Goal: Information Seeking & Learning: Learn about a topic

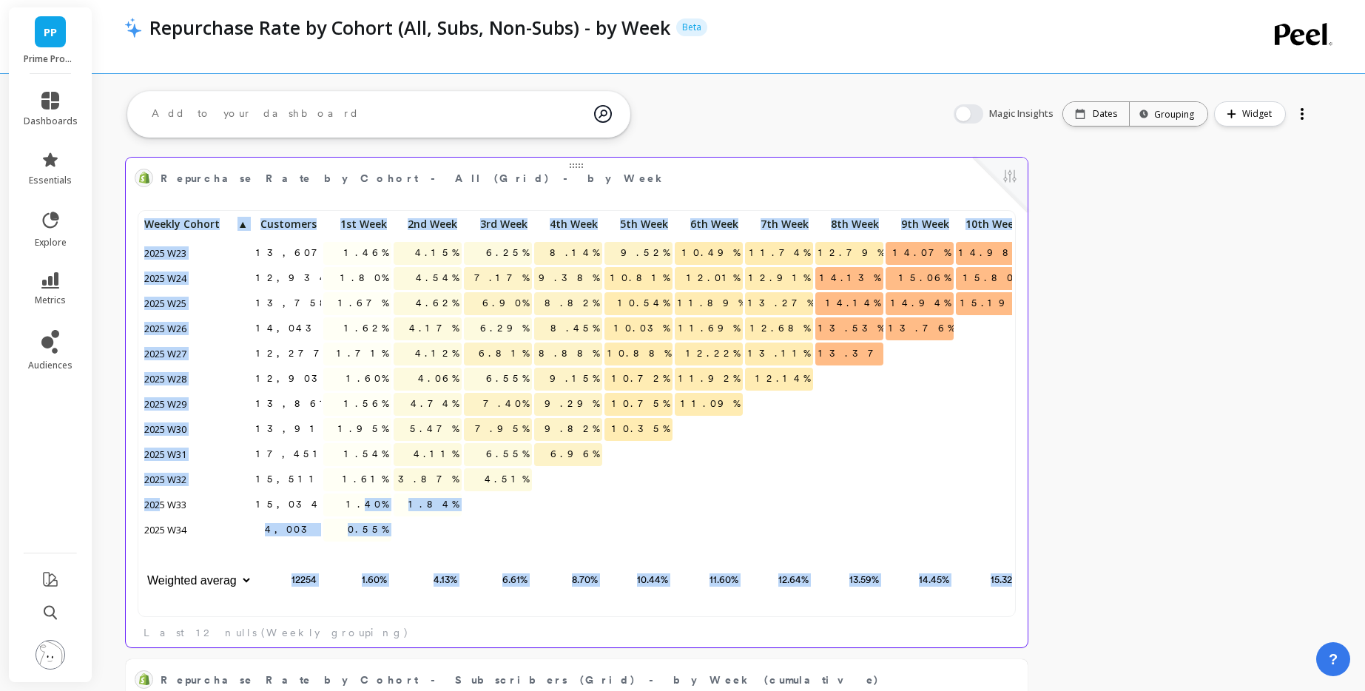
drag, startPoint x: 171, startPoint y: 507, endPoint x: 369, endPoint y: 503, distance: 197.6
click at [369, 503] on div "13,607 1.46% 4.15% 6.25% 8.14% 9.52% 10.49% 11.74% 12.79% 14.07% 14.98% 15.70% …" at bounding box center [637, 404] width 992 height 380
click at [374, 502] on span "1.40%" at bounding box center [367, 505] width 48 height 22
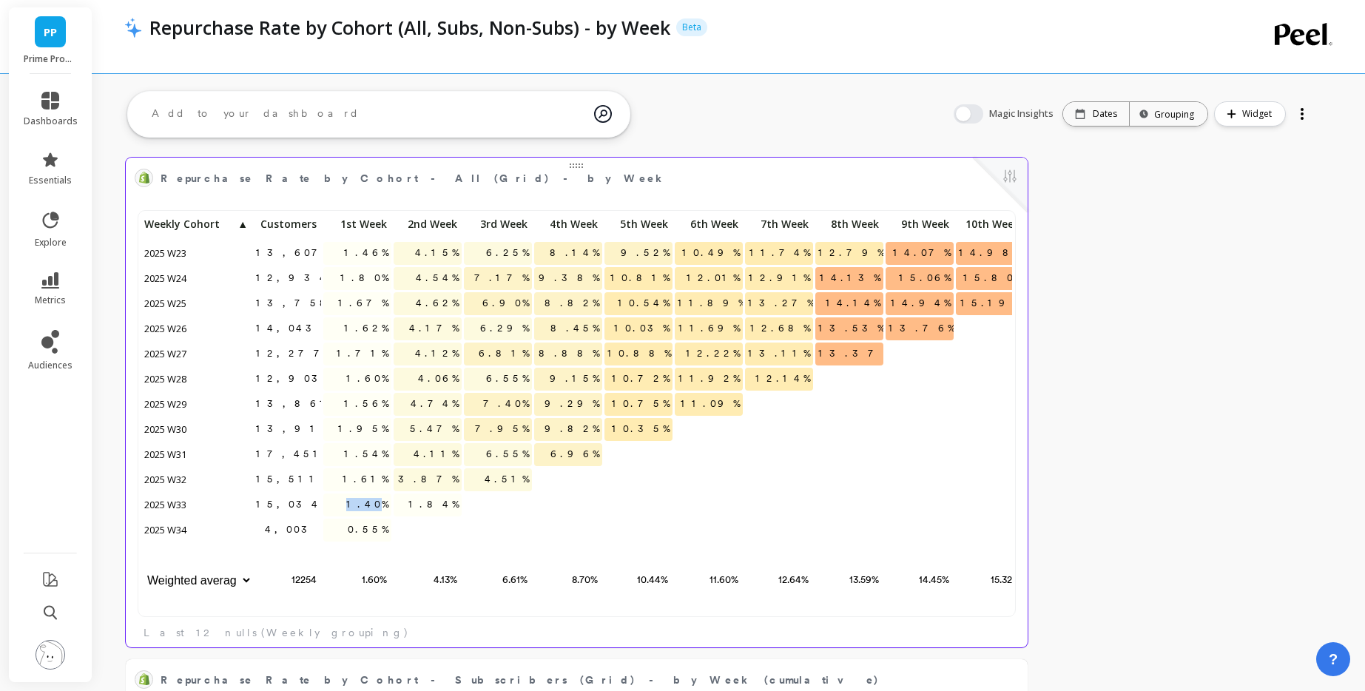
click at [374, 502] on span "1.40%" at bounding box center [367, 505] width 48 height 22
drag, startPoint x: 374, startPoint y: 502, endPoint x: 360, endPoint y: 504, distance: 14.1
click at [374, 502] on span "1.40%" at bounding box center [367, 505] width 48 height 22
drag, startPoint x: 428, startPoint y: 474, endPoint x: 465, endPoint y: 474, distance: 36.3
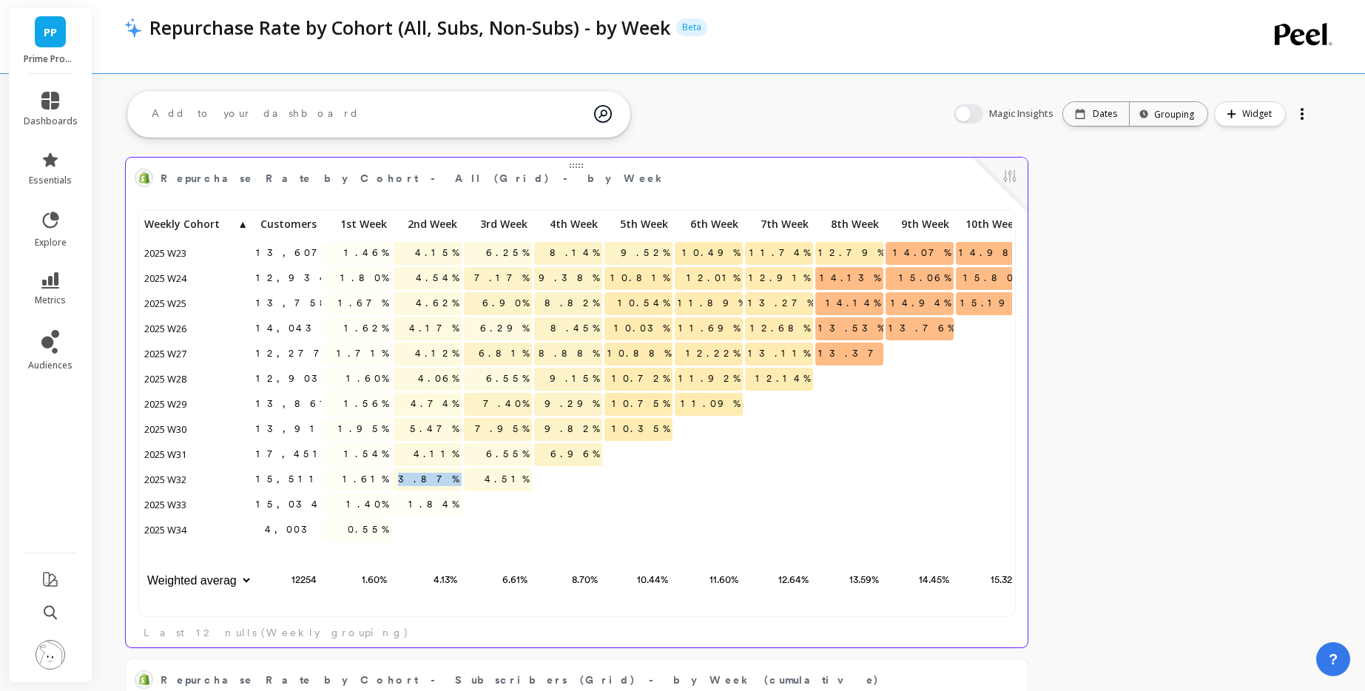
click at [465, 474] on div "13,607 1.46% 4.15% 6.25% 8.14% 9.52% 10.49% 11.74% 12.79% 14.07% 14.98% 15.70% …" at bounding box center [637, 404] width 992 height 380
drag, startPoint x: 497, startPoint y: 449, endPoint x: 534, endPoint y: 452, distance: 37.1
click at [534, 452] on div "13,607 1.46% 4.15% 6.25% 8.14% 9.52% 10.49% 11.74% 12.79% 14.07% 14.98% 15.70% …" at bounding box center [637, 404] width 992 height 380
